Goal: Task Accomplishment & Management: Use online tool/utility

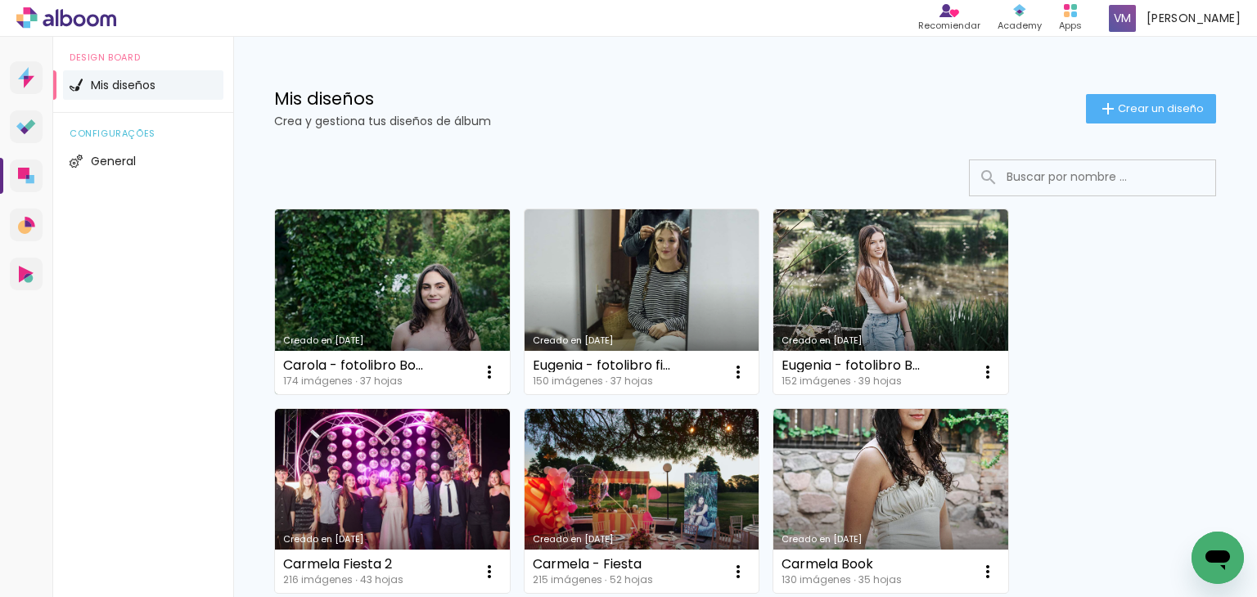
click at [357, 286] on link "Creado en [DATE]" at bounding box center [392, 301] width 235 height 185
